Goal: Task Accomplishment & Management: Complete application form

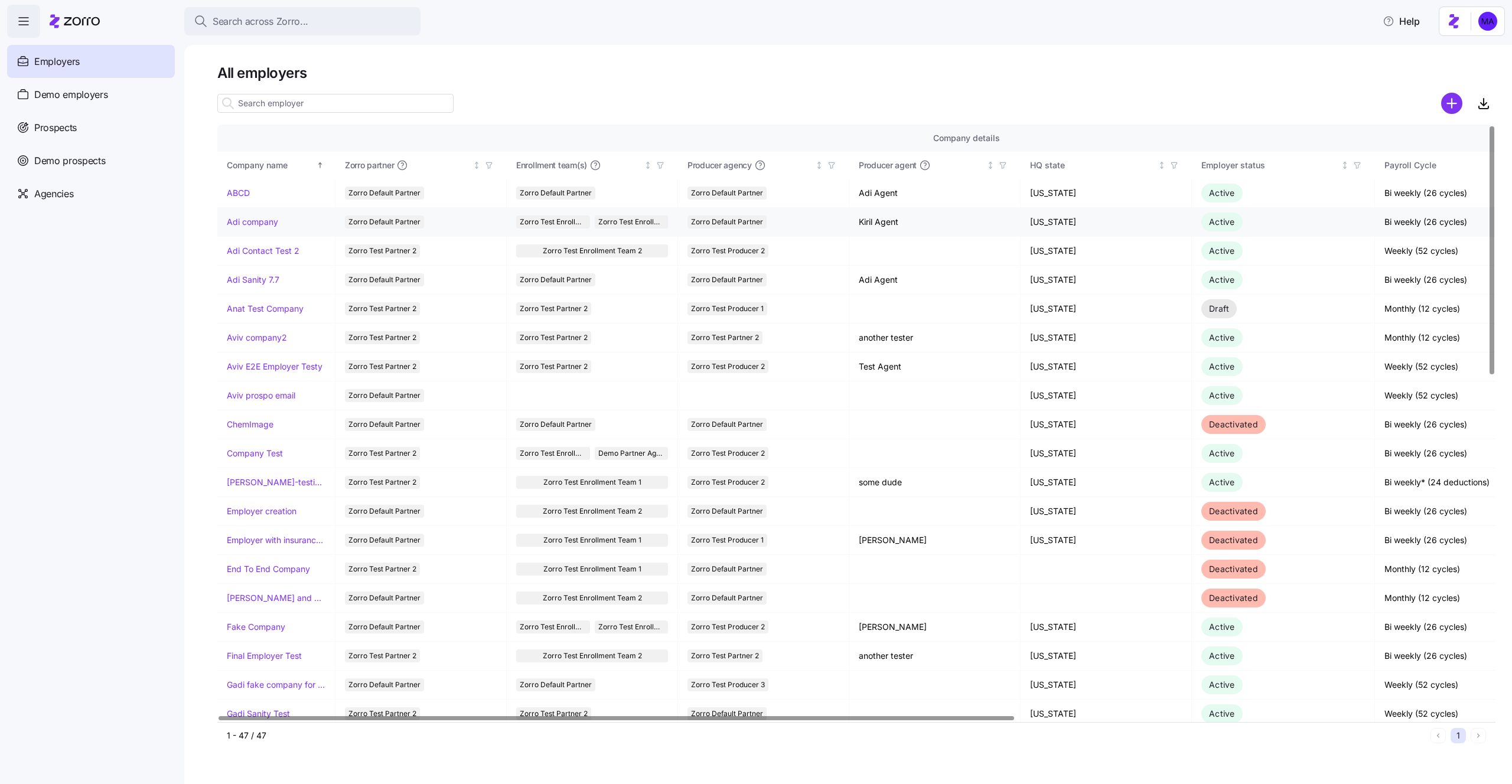
click at [264, 219] on link "Adi company" at bounding box center [253, 222] width 51 height 12
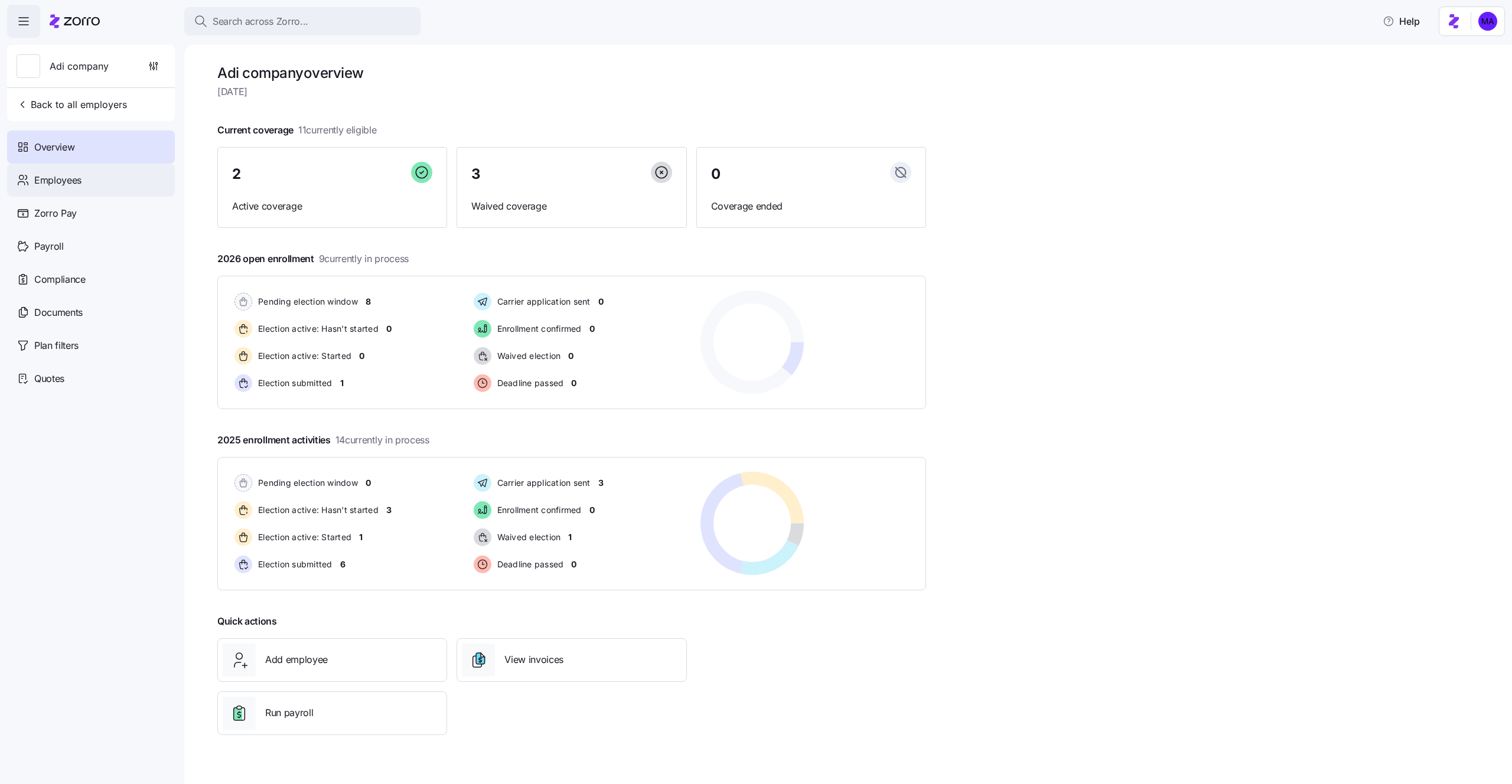
click at [73, 183] on span "Employees" at bounding box center [58, 180] width 48 height 15
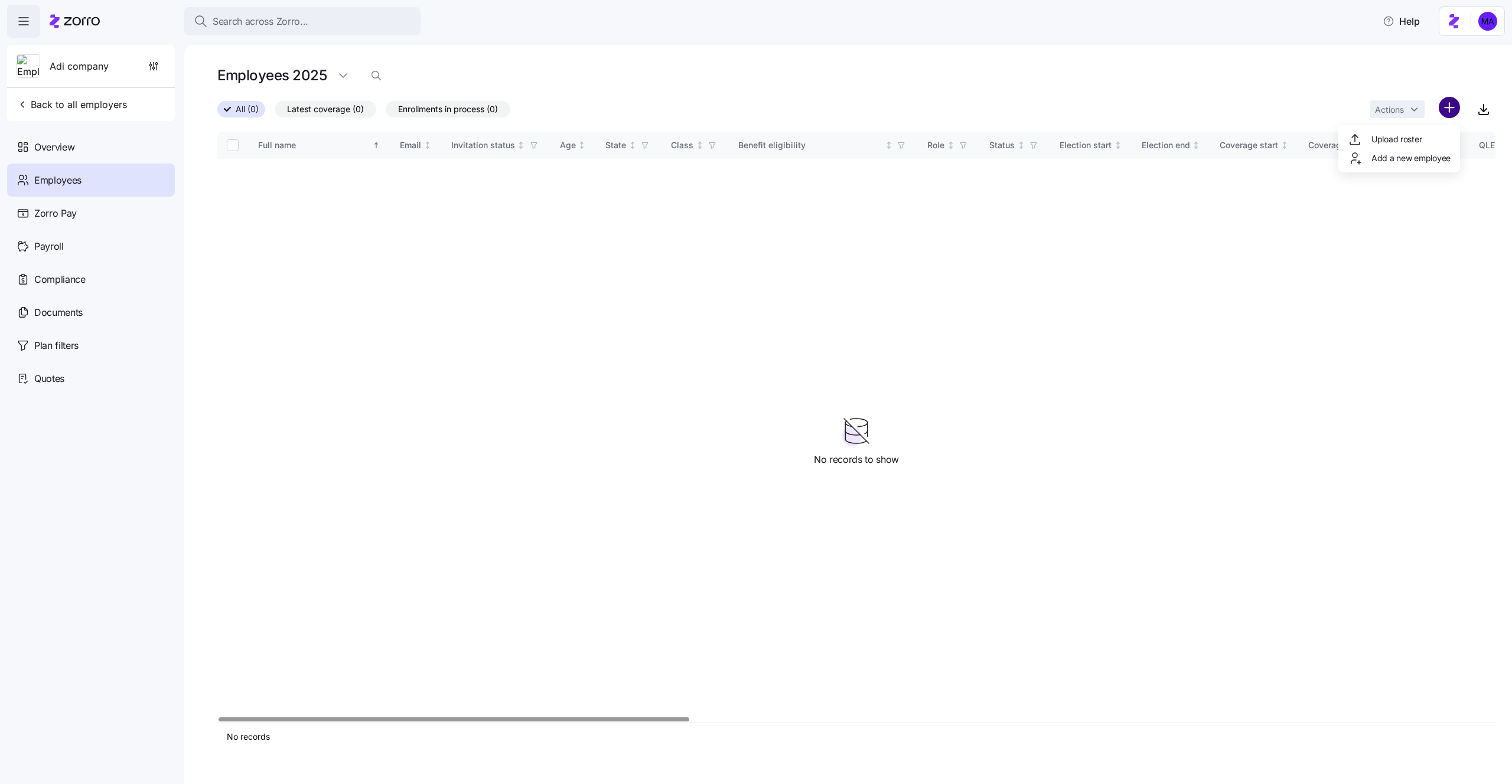
click at [1456, 100] on html "Search across Zorro... Help Adi company Back to all employers Overview Employee…" at bounding box center [756, 388] width 1512 height 777
click at [1392, 163] on span "Add a new employee" at bounding box center [1411, 158] width 79 height 12
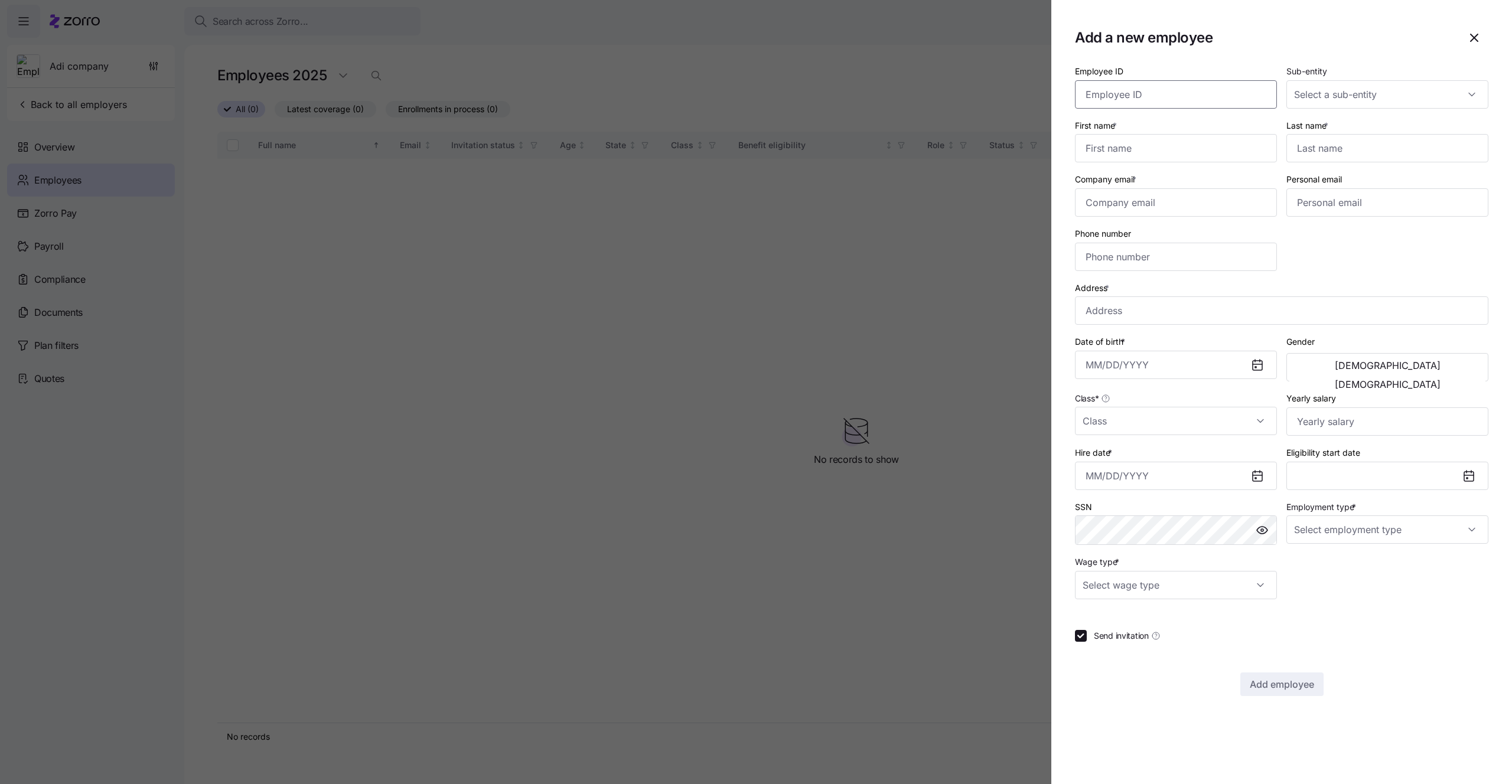
click at [1170, 94] on input "Employee ID" at bounding box center [1176, 94] width 202 height 28
click at [1169, 137] on input "First name *" at bounding box center [1176, 148] width 202 height 28
type input "bbbb"
click at [1384, 140] on input "Last name *" at bounding box center [1387, 148] width 202 height 28
type input "bbbb"
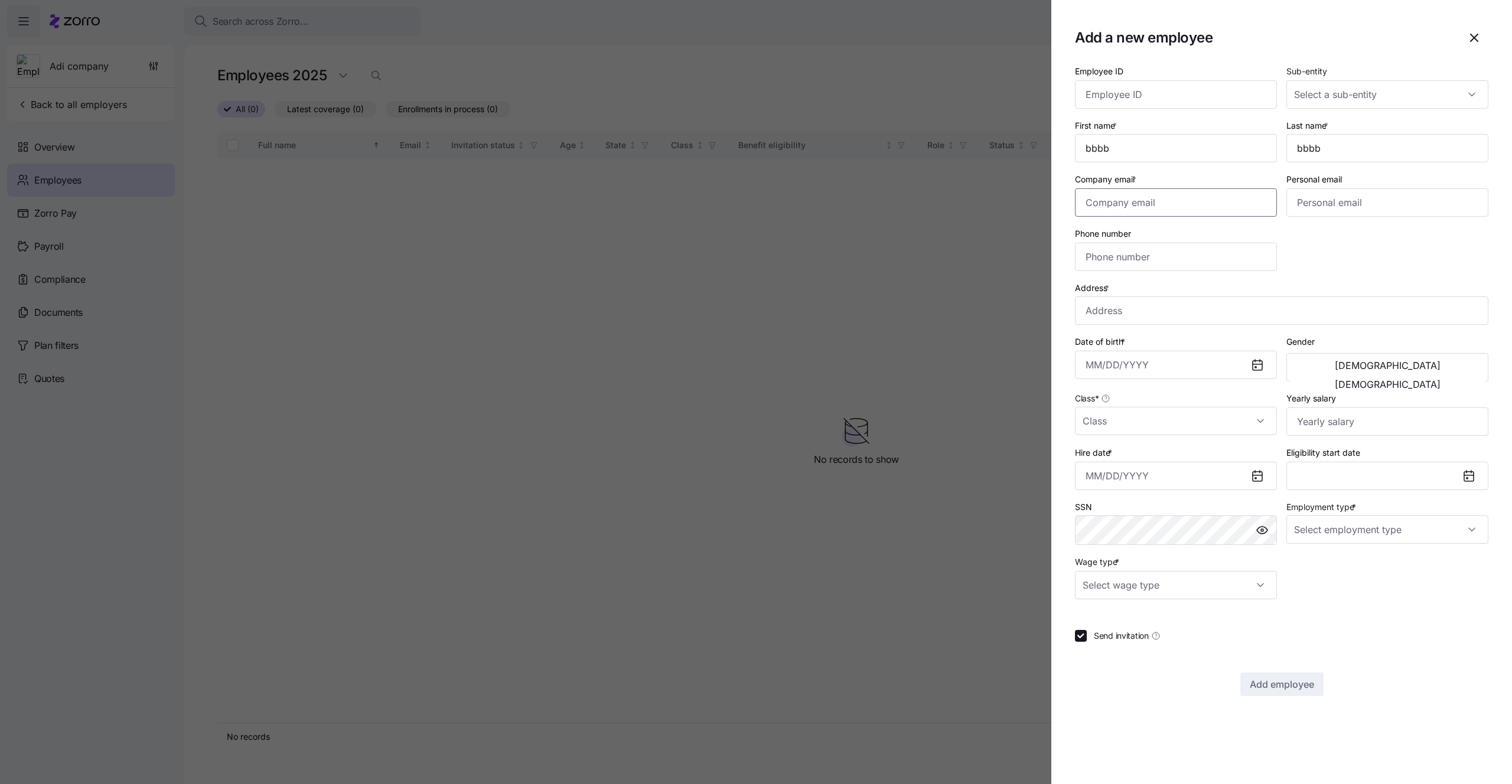
click at [1200, 207] on input "Company email *" at bounding box center [1176, 203] width 202 height 28
type input "[EMAIL_ADDRESS][DOMAIN_NAME]"
click at [1180, 319] on input "Address *" at bounding box center [1282, 310] width 414 height 28
click at [1159, 316] on input "a" at bounding box center [1282, 310] width 414 height 28
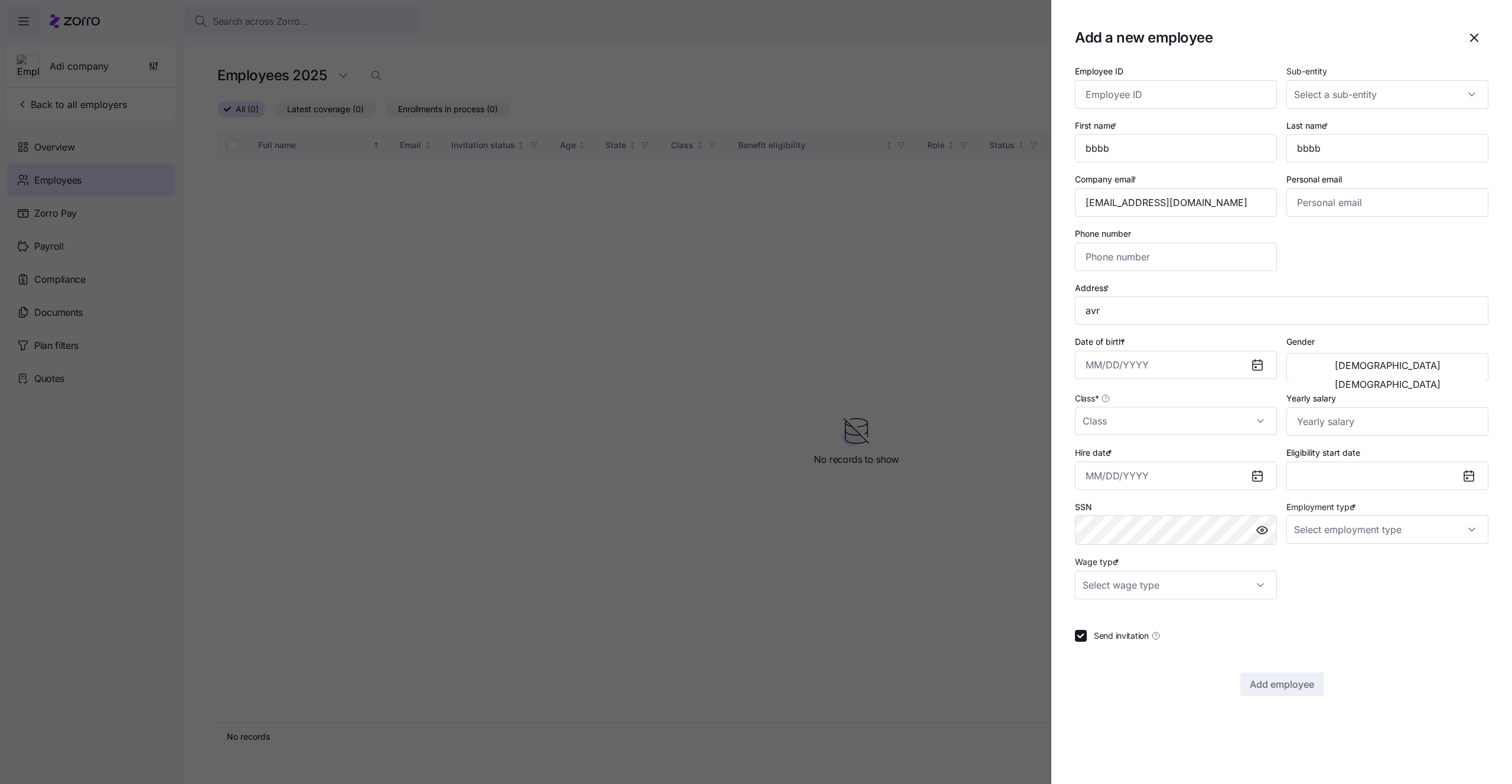
type input "Avril [GEOGRAPHIC_DATA], [GEOGRAPHIC_DATA]"
click at [1165, 375] on input "Date of birth *" at bounding box center [1176, 364] width 202 height 28
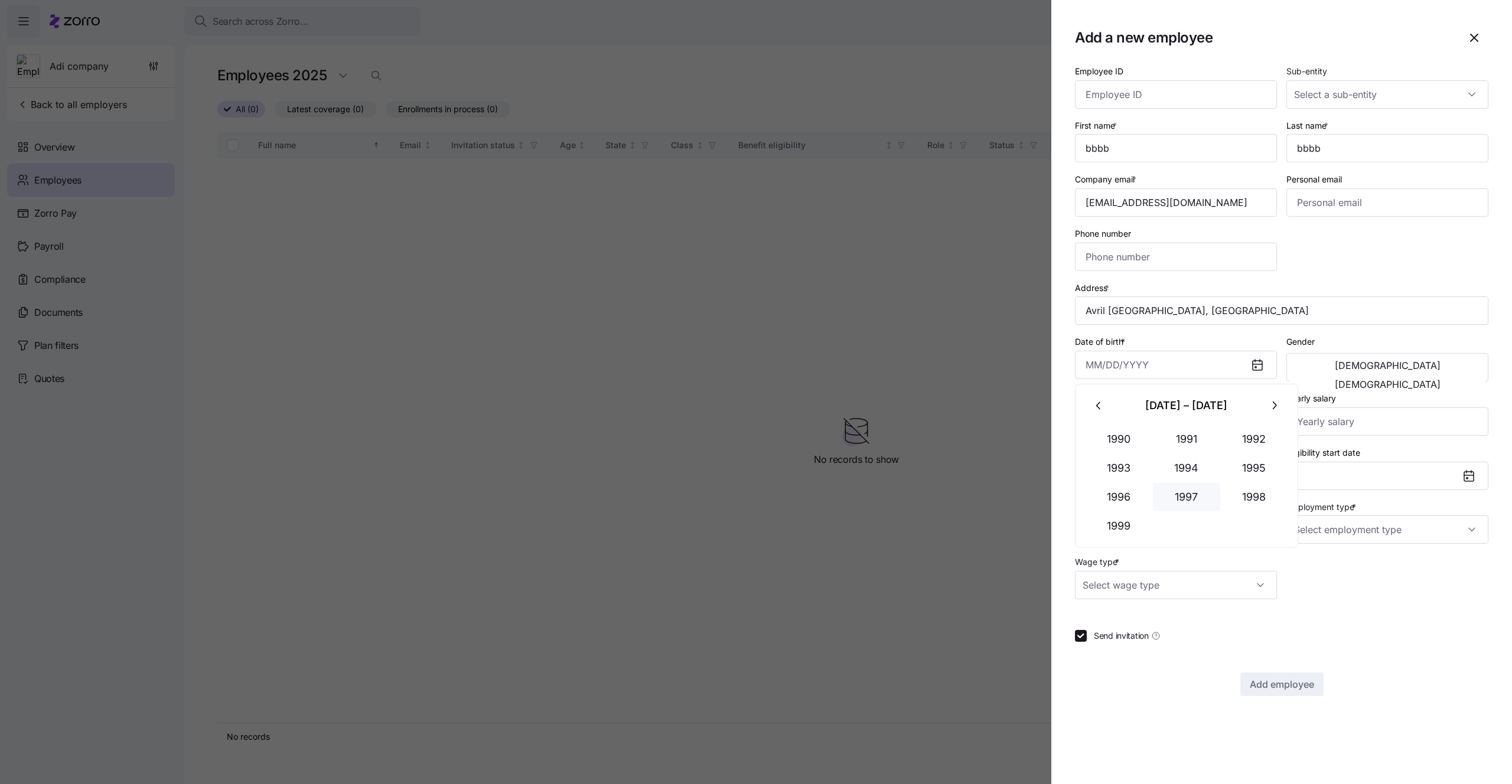
click at [1199, 486] on button "1997" at bounding box center [1187, 497] width 68 height 28
click at [1199, 486] on button "Aug" at bounding box center [1187, 497] width 68 height 28
click at [1199, 486] on button "7" at bounding box center [1187, 491] width 28 height 28
type input "[DATE]"
click at [1335, 367] on span "[DEMOGRAPHIC_DATA]" at bounding box center [1388, 365] width 106 height 9
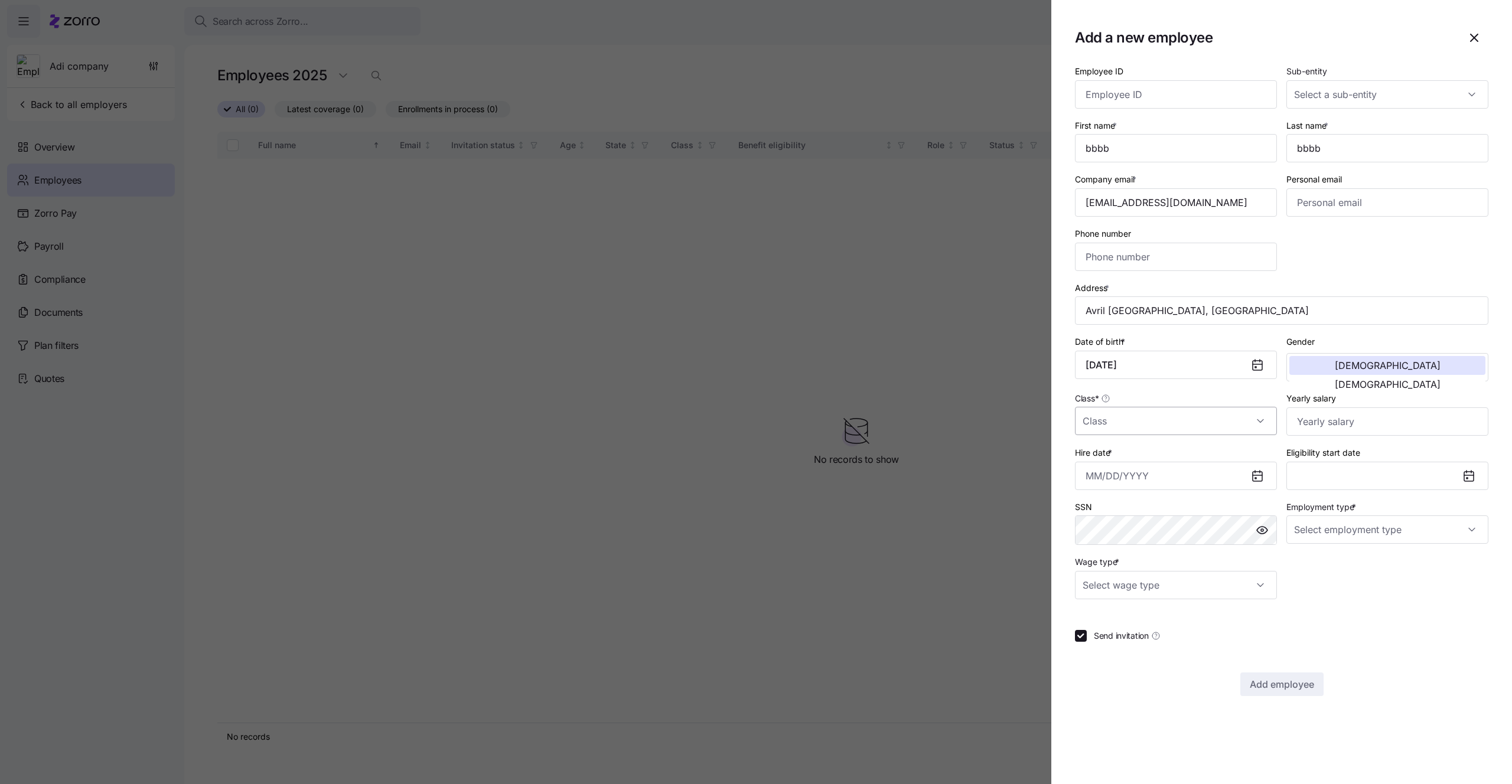
click at [1170, 431] on input "Class *" at bounding box center [1176, 420] width 202 height 28
click at [1155, 517] on div "PA-1, Salaried, Year round" at bounding box center [1176, 506] width 193 height 25
type input "PA-1, Salaried, Year round"
click at [1150, 480] on input "Hire date *" at bounding box center [1176, 476] width 202 height 28
click at [1193, 671] on button "21" at bounding box center [1187, 659] width 28 height 28
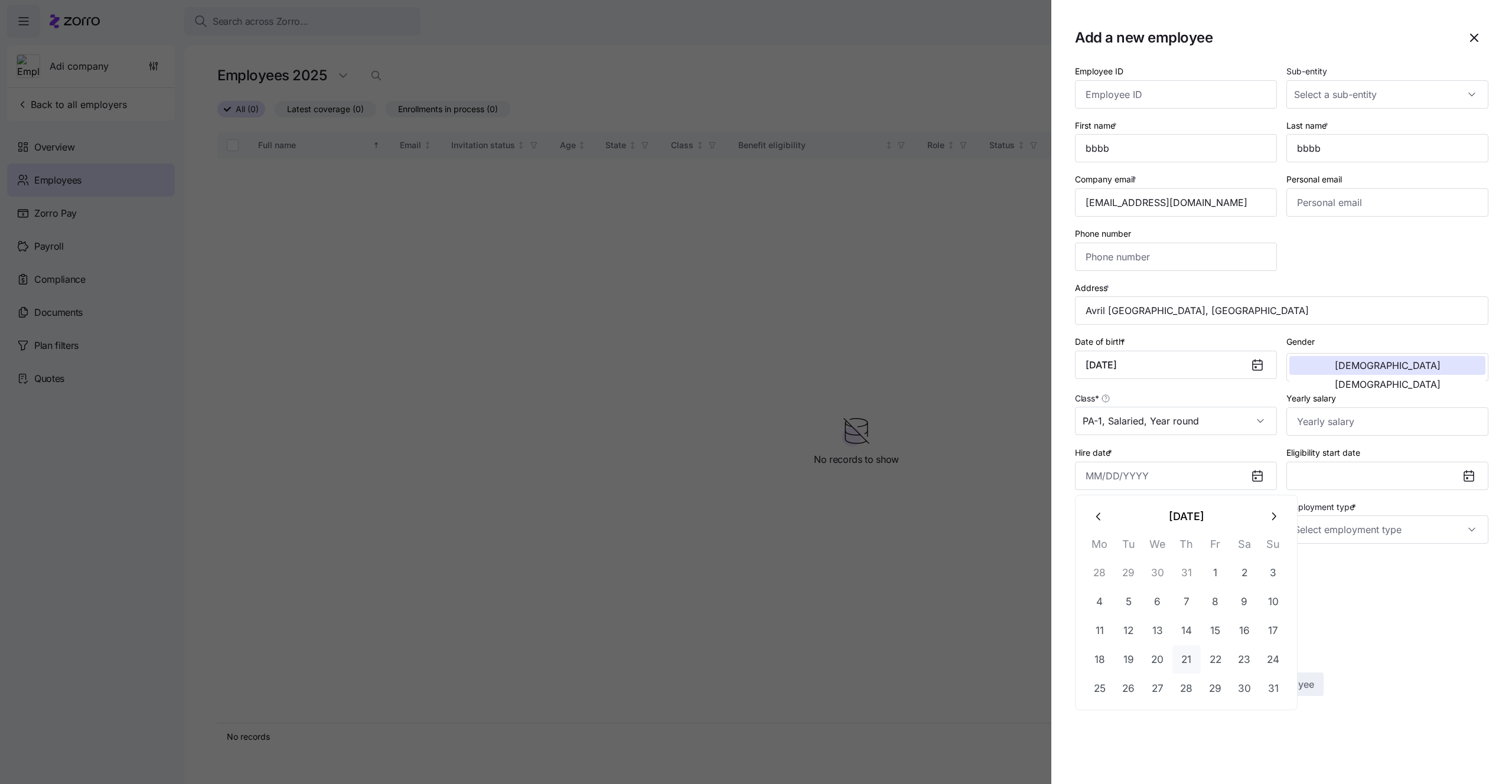
type input "[DATE]"
click at [1185, 594] on input "Wage type *" at bounding box center [1176, 585] width 202 height 28
click at [1155, 644] on div "Hourly" at bounding box center [1176, 646] width 193 height 25
type input "Hourly"
click at [1361, 524] on input "Employment type *" at bounding box center [1387, 529] width 202 height 28
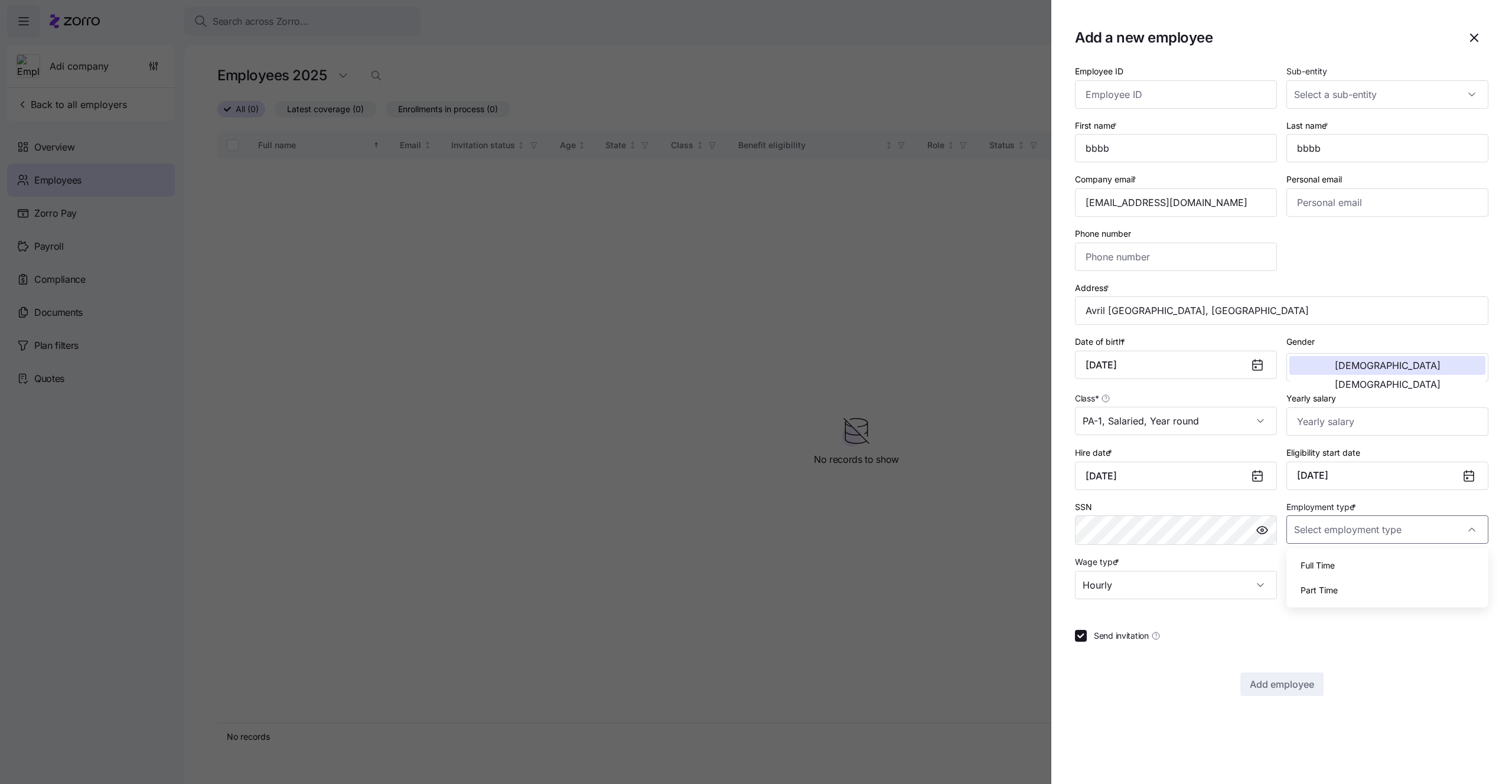
click at [1334, 559] on span "Full Time" at bounding box center [1318, 565] width 35 height 13
type input "Full Time"
click at [1296, 678] on span "Add employee" at bounding box center [1282, 684] width 64 height 14
